Goal: Task Accomplishment & Management: Complete application form

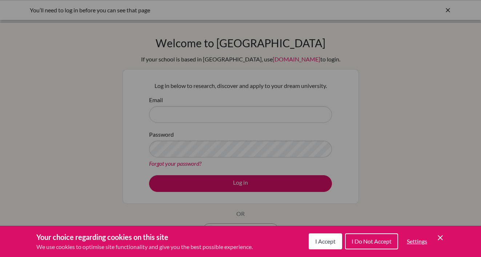
click at [328, 239] on span "I Accept" at bounding box center [325, 241] width 20 height 7
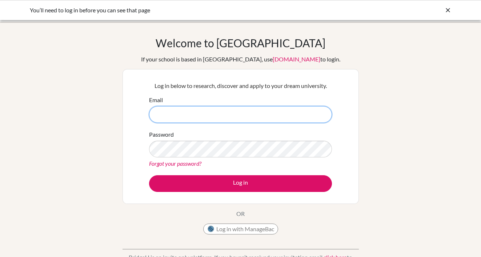
click at [175, 113] on input "Email" at bounding box center [240, 114] width 183 height 17
type input "[PERSON_NAME][EMAIL_ADDRESS][PERSON_NAME][DOMAIN_NAME]"
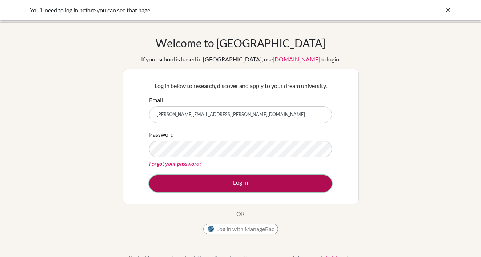
click at [202, 184] on button "Log in" at bounding box center [240, 183] width 183 height 17
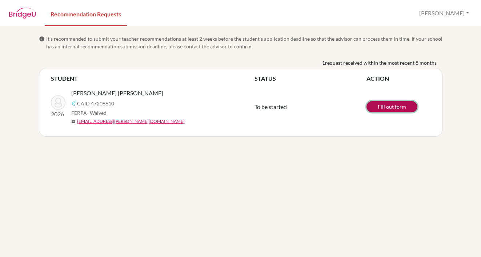
click at [399, 105] on link "Fill out form" at bounding box center [392, 106] width 51 height 11
